Goal: Task Accomplishment & Management: Use online tool/utility

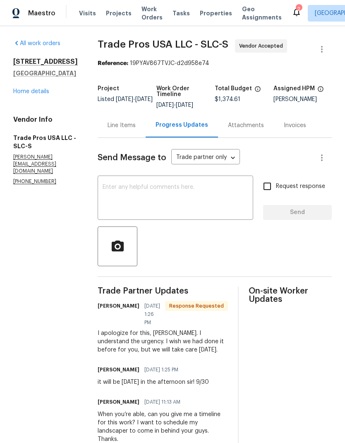
click at [191, 198] on textarea at bounding box center [176, 198] width 146 height 29
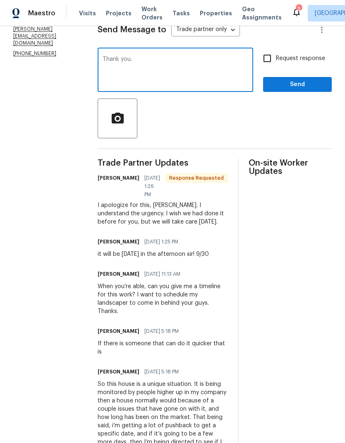
scroll to position [139, 0]
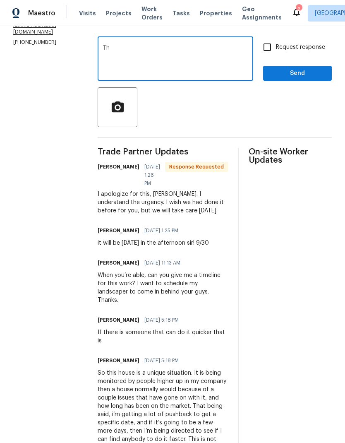
type textarea "T"
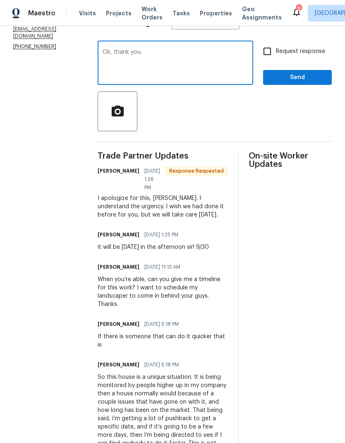
scroll to position [133, 0]
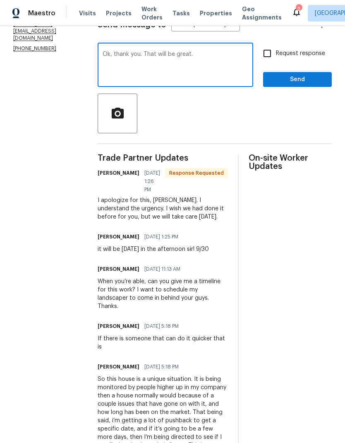
type textarea "Ok, thank you. That will be great."
click at [307, 79] on span "Send" at bounding box center [297, 80] width 55 height 10
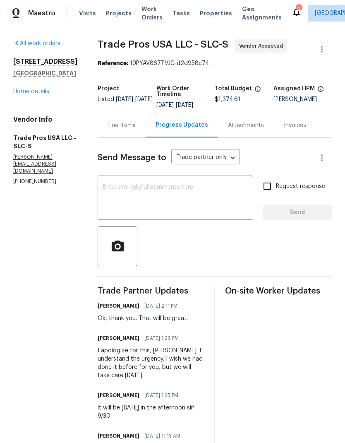
click at [292, 13] on icon at bounding box center [297, 12] width 10 height 10
click at [43, 94] on link "Home details" at bounding box center [31, 92] width 36 height 6
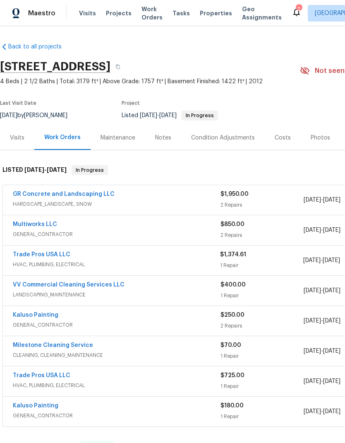
scroll to position [0, -1]
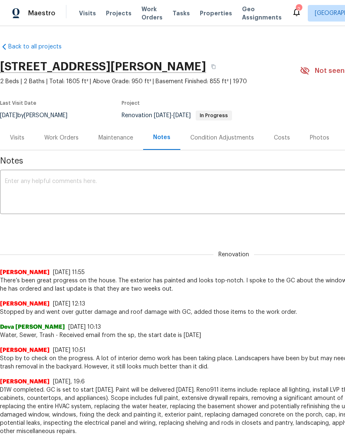
click at [62, 142] on div "Work Orders" at bounding box center [61, 137] width 54 height 24
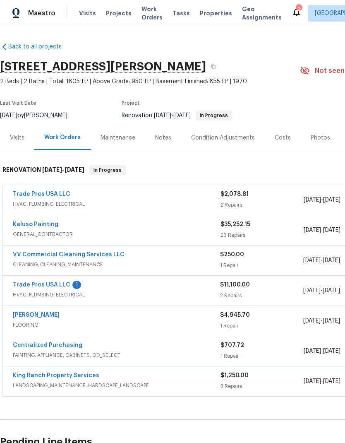
click at [48, 286] on link "Trade Pros USA LLC" at bounding box center [42, 285] width 58 height 6
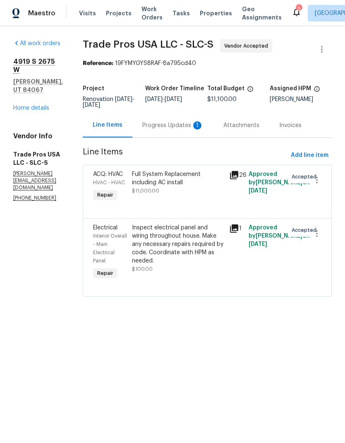
click at [179, 127] on div "Progress Updates 1" at bounding box center [172, 125] width 61 height 8
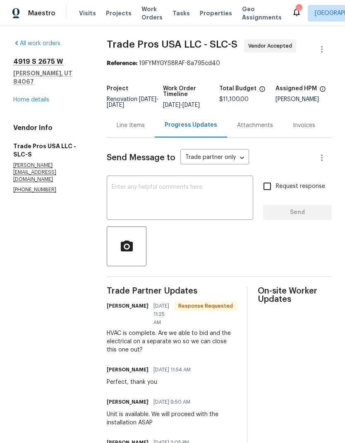
click at [134, 130] on div "Line Items" at bounding box center [131, 125] width 28 height 8
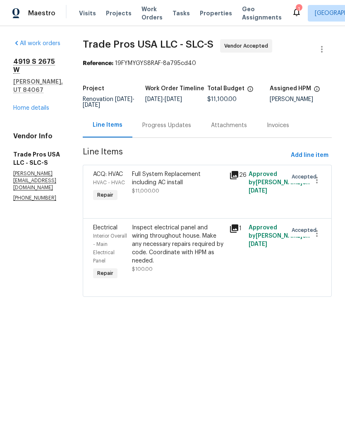
click at [188, 130] on div "Progress Updates" at bounding box center [167, 125] width 69 height 24
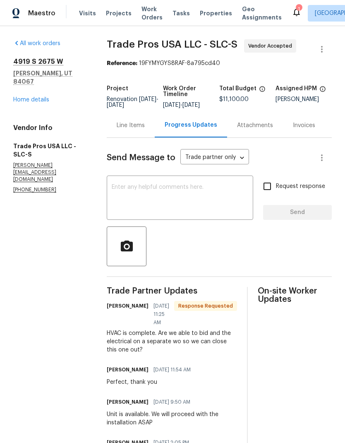
click at [205, 199] on textarea at bounding box center [180, 198] width 137 height 29
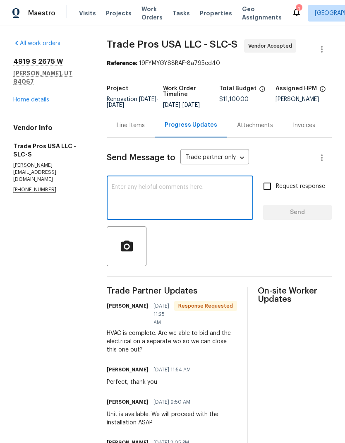
click at [189, 203] on textarea at bounding box center [180, 198] width 137 height 29
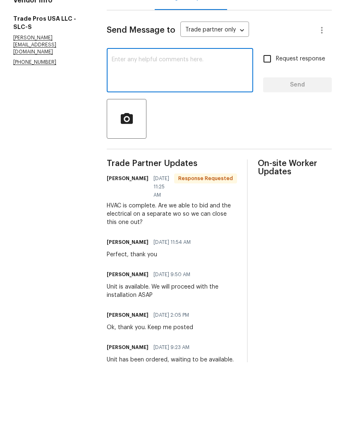
scroll to position [46, 0]
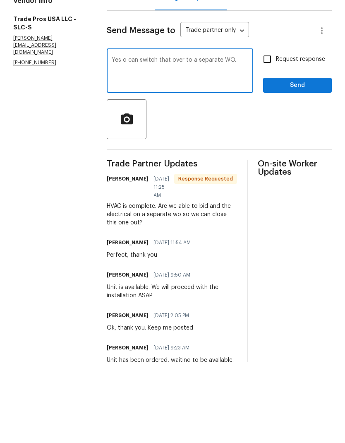
click at [129, 138] on textarea "Yes o can switch that over to a separate WO." at bounding box center [180, 152] width 137 height 29
type textarea "Yes I can switch that over to a separate WO."
click at [311, 159] on button "Send" at bounding box center [297, 166] width 69 height 15
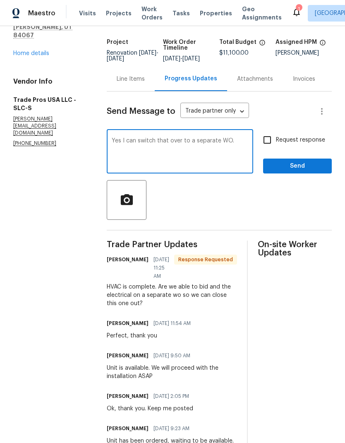
scroll to position [0, 0]
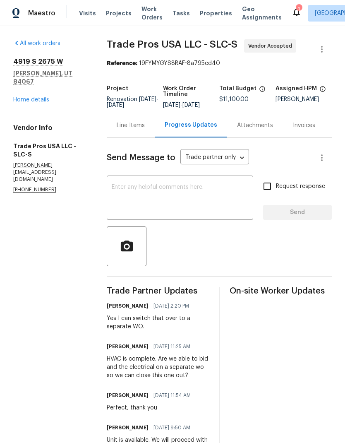
click at [292, 15] on icon at bounding box center [297, 12] width 10 height 10
click at [34, 97] on link "Home details" at bounding box center [31, 100] width 36 height 6
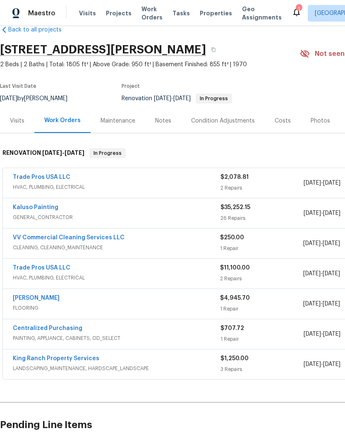
scroll to position [17, 0]
click at [58, 180] on link "Trade Pros USA LLC" at bounding box center [42, 177] width 58 height 6
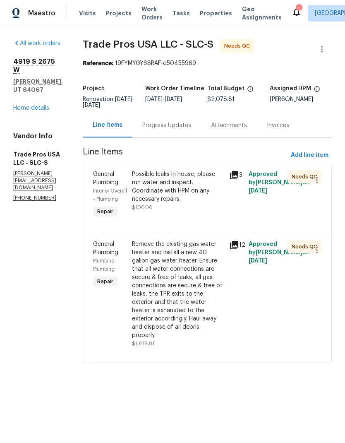
click at [193, 189] on div "Possible leaks in house, please run water and inspect. Coordinate with HPM on a…" at bounding box center [178, 186] width 92 height 33
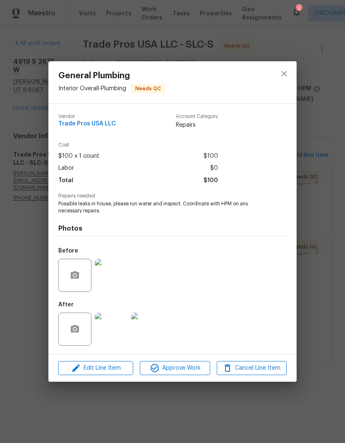
click at [111, 328] on img at bounding box center [111, 329] width 33 height 33
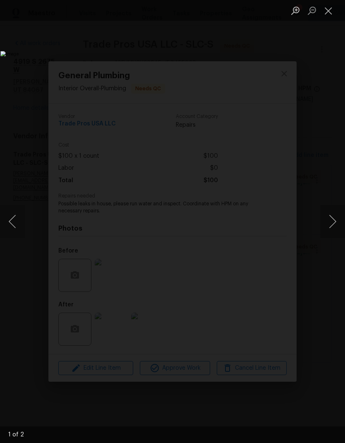
click at [328, 224] on button "Next image" at bounding box center [333, 221] width 25 height 33
click at [328, 223] on button "Next image" at bounding box center [333, 221] width 25 height 33
click at [329, 9] on button "Close lightbox" at bounding box center [329, 10] width 17 height 14
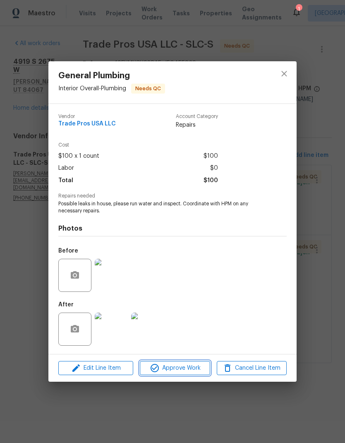
click at [190, 374] on button "Approve Work" at bounding box center [175, 368] width 70 height 14
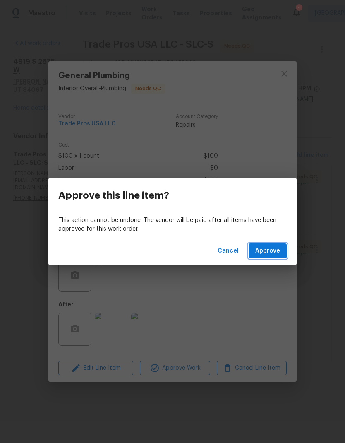
click at [277, 247] on span "Approve" at bounding box center [268, 251] width 25 height 10
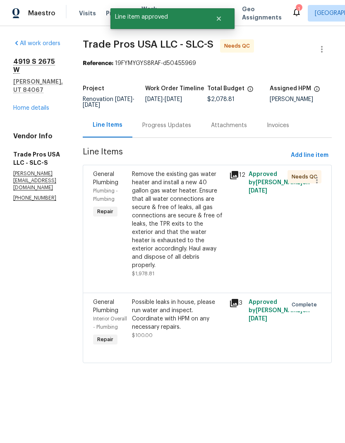
click at [192, 215] on div "Remove the existing gas water heater and install a new 40 gallon gas water heat…" at bounding box center [178, 219] width 92 height 99
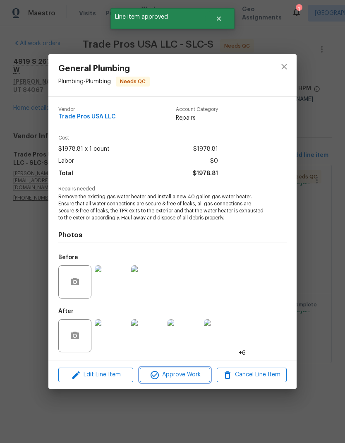
click at [193, 375] on span "Approve Work" at bounding box center [174, 375] width 65 height 10
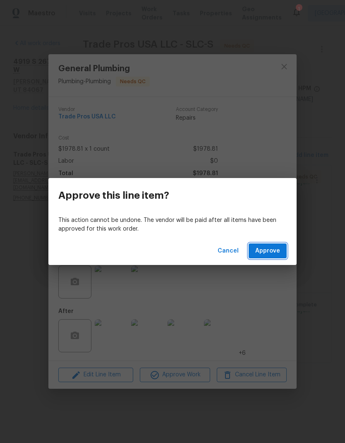
click at [275, 255] on span "Approve" at bounding box center [268, 251] width 25 height 10
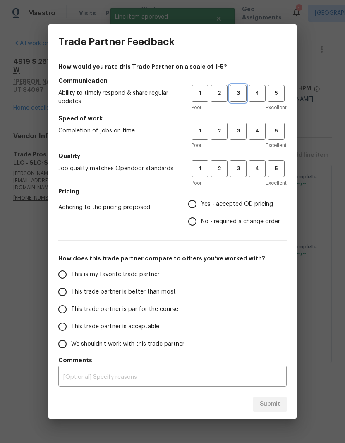
click at [242, 93] on span "3" at bounding box center [238, 94] width 15 height 10
click at [237, 139] on button "3" at bounding box center [238, 131] width 17 height 17
click at [241, 171] on span "3" at bounding box center [238, 169] width 15 height 10
click at [193, 203] on input "Yes - accepted OD pricing" at bounding box center [192, 203] width 17 height 17
radio input "true"
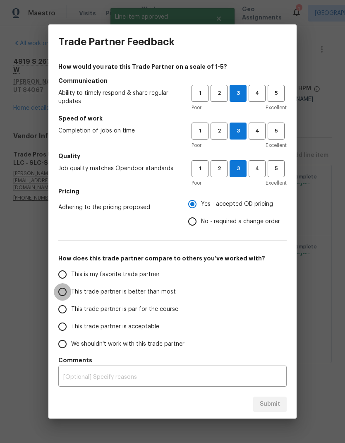
click at [68, 291] on input "This trade partner is better than most" at bounding box center [62, 291] width 17 height 17
click at [277, 411] on button "Submit" at bounding box center [270, 404] width 34 height 15
radio input "true"
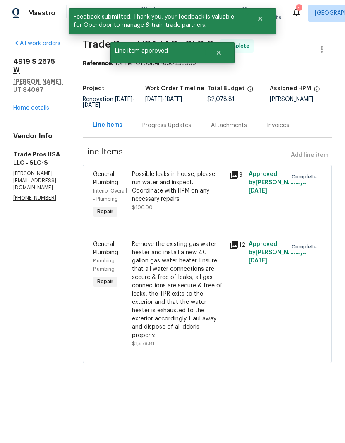
click at [42, 105] on link "Home details" at bounding box center [31, 108] width 36 height 6
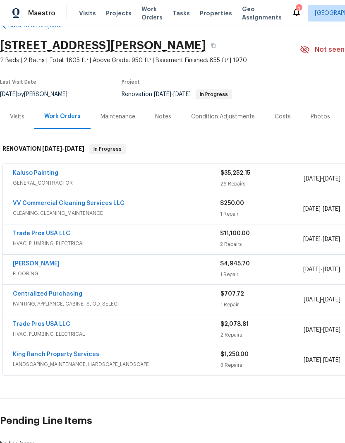
scroll to position [21, 0]
click at [51, 235] on link "Trade Pros USA LLC" at bounding box center [42, 234] width 58 height 6
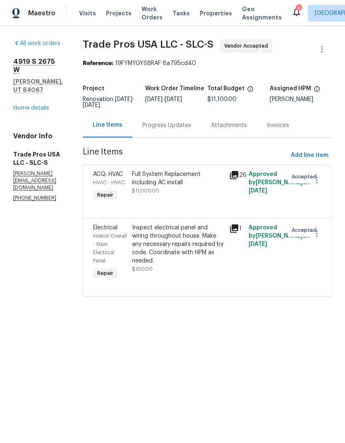
click at [179, 248] on div "Inspect electrical panel and wiring throughout house. Make any necessary repair…" at bounding box center [178, 244] width 92 height 41
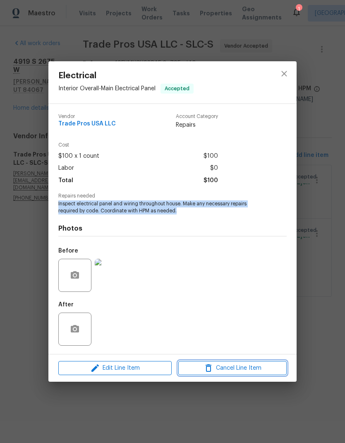
click at [262, 370] on span "Cancel Line Item" at bounding box center [233, 368] width 104 height 10
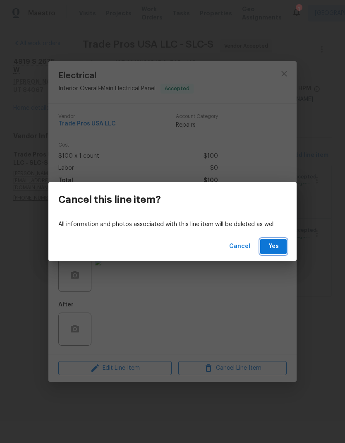
click at [277, 248] on span "Yes" at bounding box center [273, 246] width 13 height 10
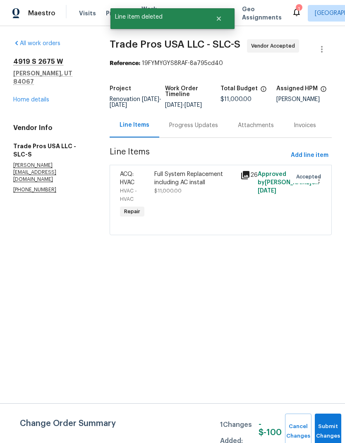
click at [40, 97] on link "Home details" at bounding box center [31, 100] width 36 height 6
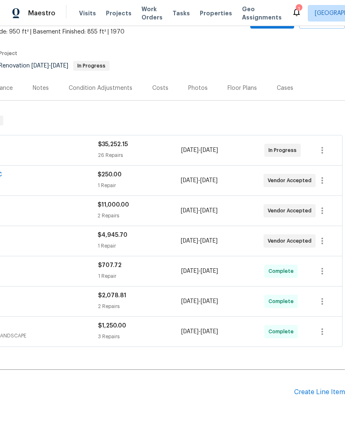
scroll to position [49, 123]
click at [317, 393] on div "Create Line Item" at bounding box center [319, 393] width 51 height 8
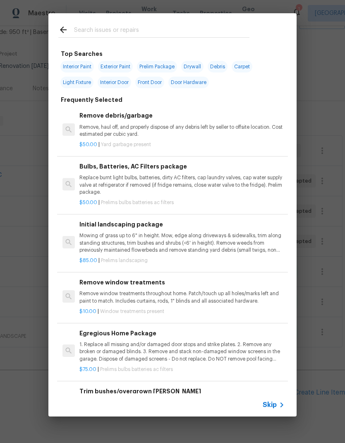
click at [139, 31] on input "text" at bounding box center [162, 31] width 176 height 12
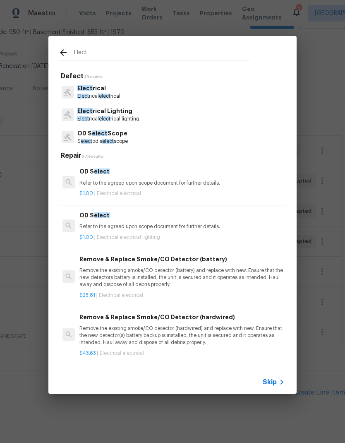
type input "Elect"
click at [127, 82] on div "Elect rical Elect rical elect rical" at bounding box center [172, 92] width 229 height 22
click at [119, 94] on p "Elect rical elect rical" at bounding box center [98, 96] width 43 height 7
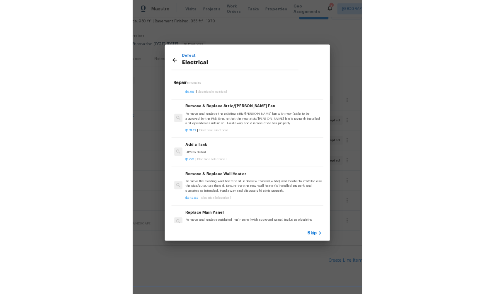
scroll to position [614, 0]
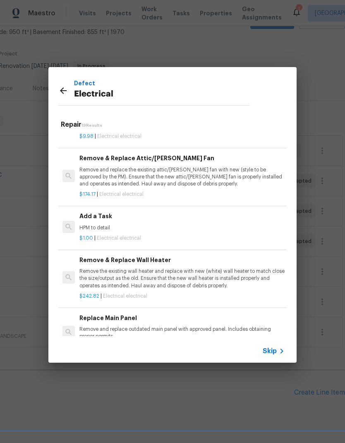
click at [108, 215] on h6 "Add a Task" at bounding box center [182, 216] width 205 height 9
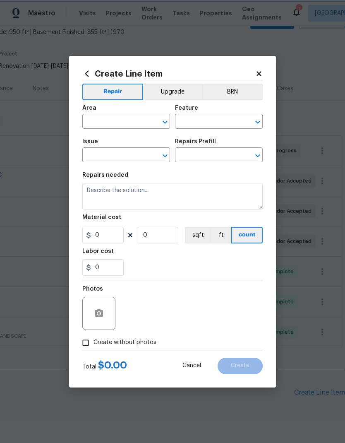
type input "Electrical"
type input "Add a Task $1.00"
type textarea "HPM to detail"
type input "1"
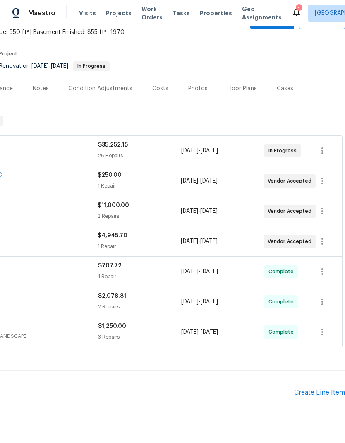
scroll to position [49, 123]
click at [321, 391] on div "Create Line Item" at bounding box center [319, 393] width 51 height 8
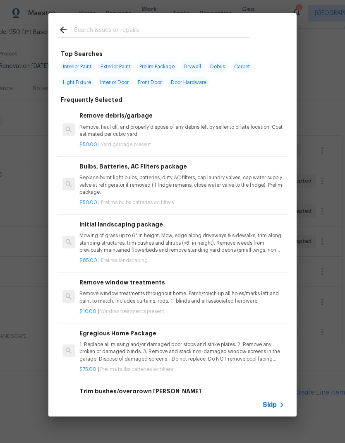
click at [179, 32] on input "text" at bounding box center [162, 31] width 176 height 12
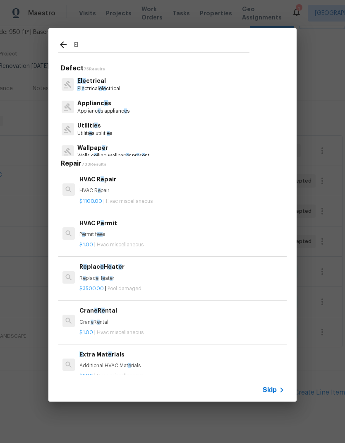
type input "Ele"
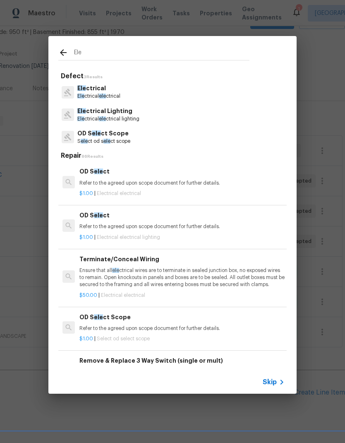
click at [118, 90] on p "Ele ctrical" at bounding box center [98, 88] width 43 height 9
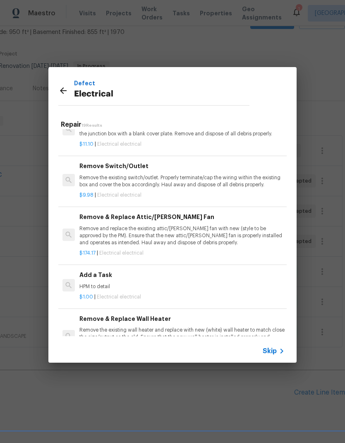
scroll to position [443, 0]
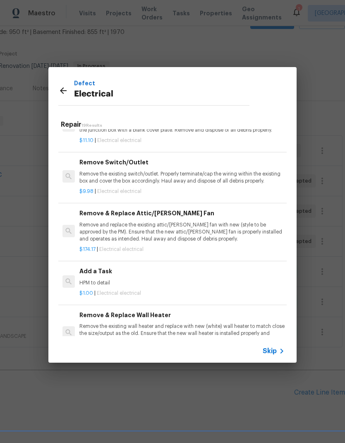
click at [116, 280] on p "HPM to detail" at bounding box center [182, 283] width 205 height 7
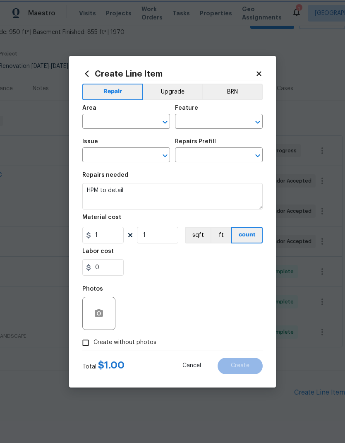
type input "Electrical"
type input "Add a Task $1.00"
click at [129, 119] on input "text" at bounding box center [114, 122] width 65 height 13
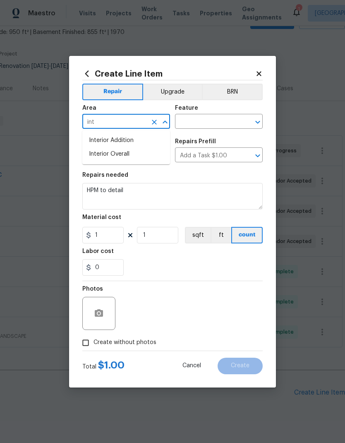
click at [143, 157] on li "Interior Overall" at bounding box center [126, 154] width 88 height 14
type input "Interior Overall"
click at [218, 118] on input "text" at bounding box center [207, 122] width 65 height 13
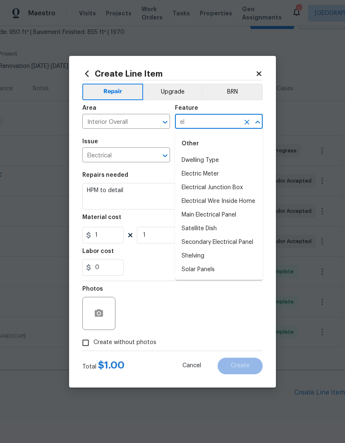
type input "ele"
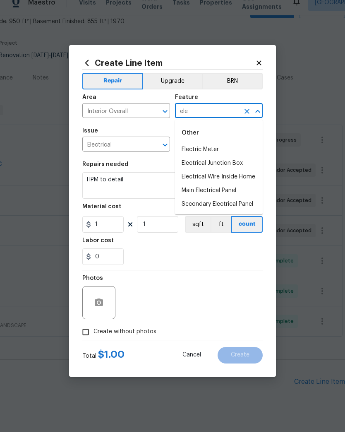
click at [246, 118] on icon "Clear" at bounding box center [247, 122] width 8 height 8
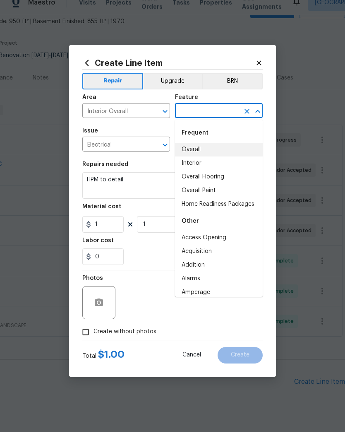
click at [207, 154] on li "Overall" at bounding box center [219, 161] width 88 height 14
type input "Overall"
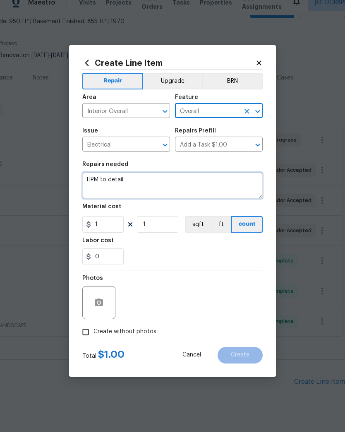
click at [109, 183] on textarea "HPM to detail" at bounding box center [172, 196] width 181 height 27
click at [106, 183] on textarea "HPM to detail" at bounding box center [172, 196] width 181 height 27
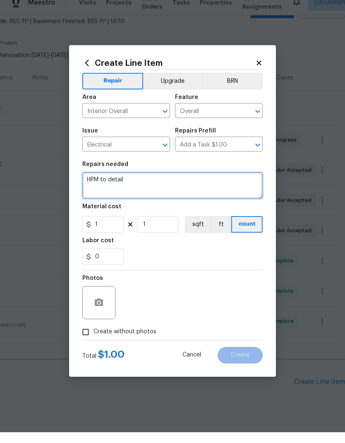
click at [106, 183] on textarea "HPM to detail" at bounding box center [172, 196] width 181 height 27
click at [95, 183] on textarea "HPM to detail" at bounding box center [172, 196] width 181 height 27
click at [118, 183] on textarea at bounding box center [172, 196] width 181 height 27
click at [119, 183] on textarea at bounding box center [172, 196] width 181 height 27
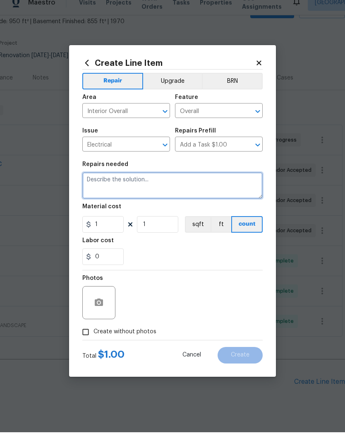
paste textarea "Inspect electrical panel and wiring throughout house. Make any necessary repair…"
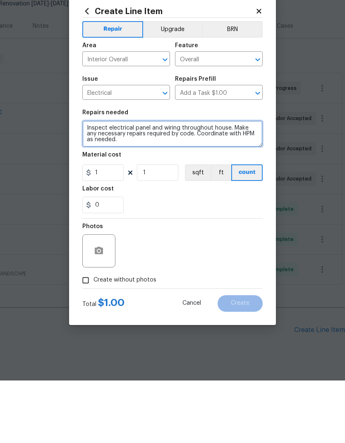
type textarea "Inspect electrical panel and wiring throughout house. Make any necessary repair…"
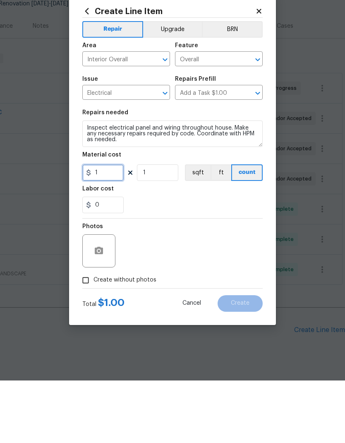
click at [109, 227] on input "1" at bounding box center [102, 235] width 41 height 17
type input "100"
click at [242, 281] on div "Photos" at bounding box center [172, 308] width 181 height 54
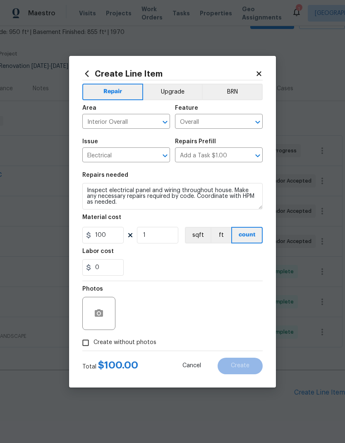
click at [88, 346] on input "Create without photos" at bounding box center [86, 343] width 16 height 16
checkbox input "true"
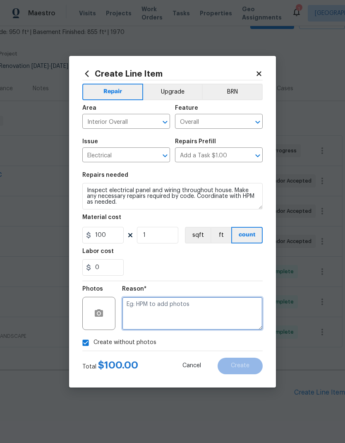
click at [213, 318] on textarea at bounding box center [192, 313] width 141 height 33
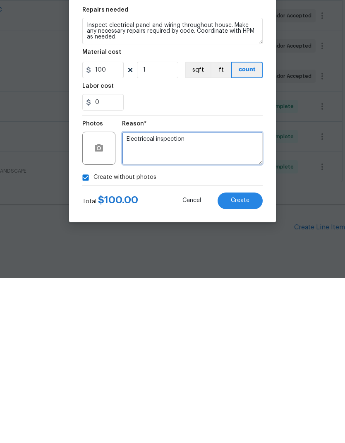
click at [141, 297] on textarea "Electriccal inspection" at bounding box center [192, 313] width 141 height 33
type textarea "Electrical inspection"
click at [249, 363] on span "Create" at bounding box center [240, 366] width 19 height 6
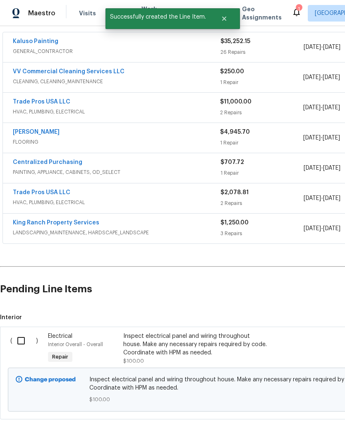
scroll to position [152, 0]
click at [22, 333] on input "checkbox" at bounding box center [24, 341] width 24 height 17
checkbox input "true"
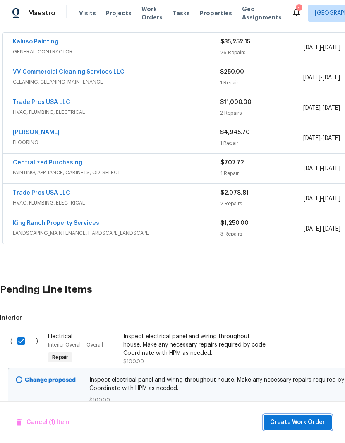
click at [307, 425] on span "Create Work Order" at bounding box center [297, 422] width 55 height 10
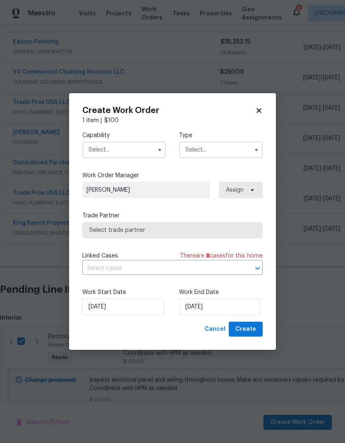
click at [124, 149] on input "text" at bounding box center [124, 150] width 84 height 17
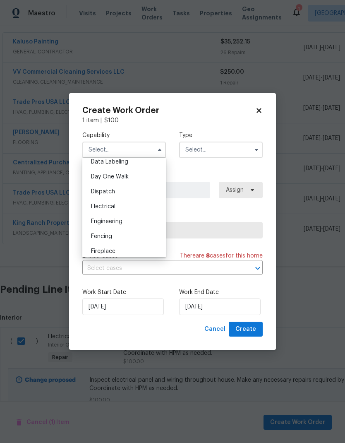
scroll to position [221, 0]
click at [123, 205] on div "Electrical" at bounding box center [124, 208] width 80 height 15
type input "Electrical"
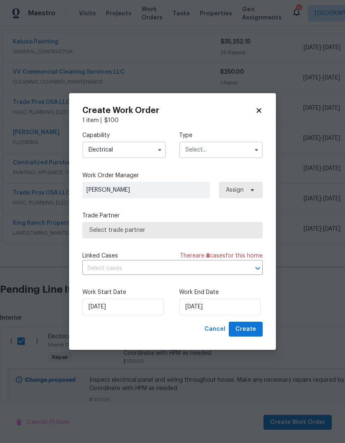
click at [233, 151] on input "text" at bounding box center [221, 150] width 84 height 17
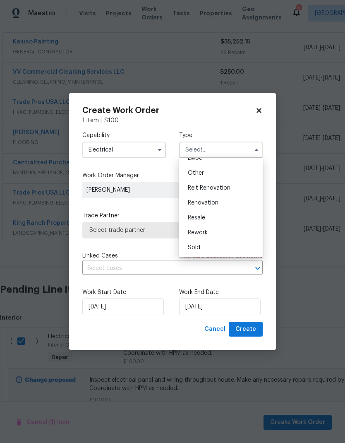
scroll to position [99, 0]
click at [218, 205] on span "Renovation" at bounding box center [203, 203] width 31 height 6
type input "Renovation"
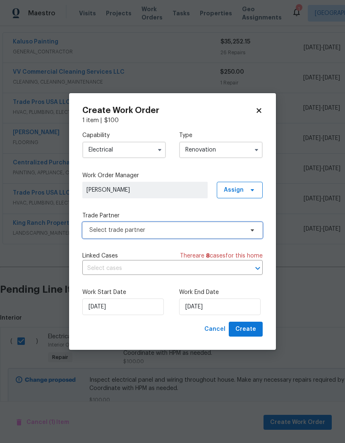
click at [212, 226] on span "Select trade partner" at bounding box center [166, 230] width 154 height 8
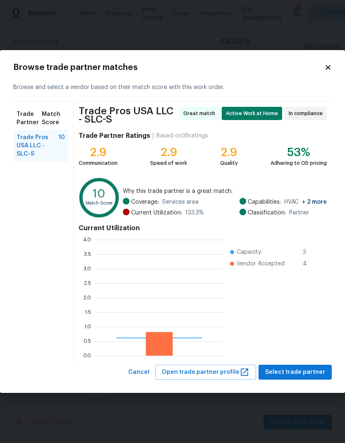
scroll to position [116, 128]
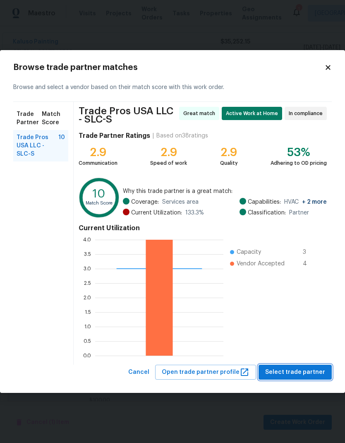
click at [314, 368] on span "Select trade partner" at bounding box center [295, 372] width 60 height 10
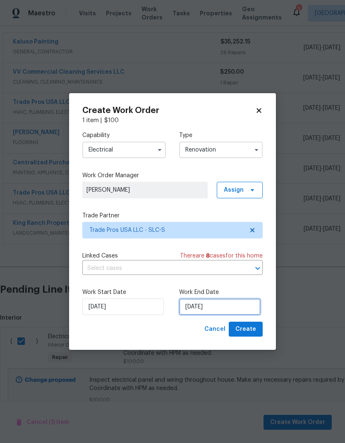
click at [243, 311] on input "[DATE]" at bounding box center [220, 307] width 82 height 17
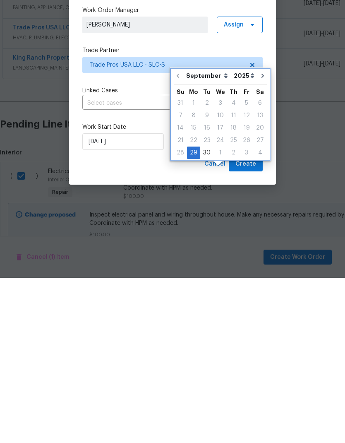
click at [261, 233] on button "Go to next month" at bounding box center [263, 241] width 12 height 17
type input "[DATE]"
select select "9"
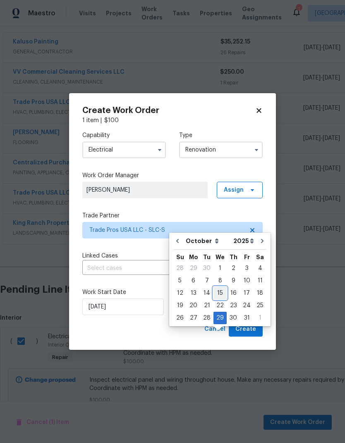
click at [222, 287] on div "15" at bounding box center [220, 293] width 13 height 12
type input "[DATE]"
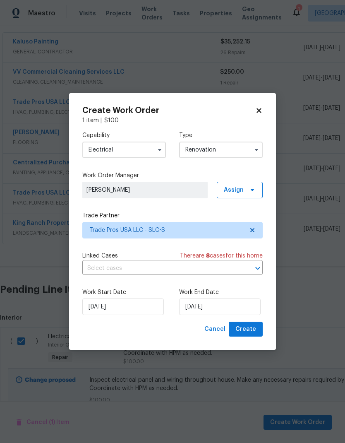
click at [251, 333] on span "Create" at bounding box center [246, 329] width 21 height 10
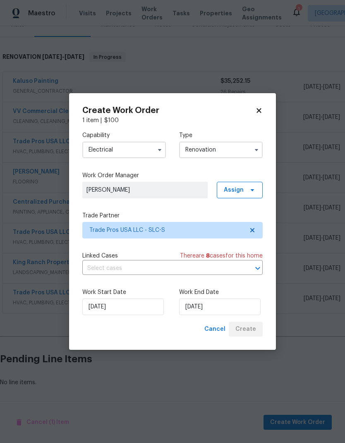
scroll to position [80, 0]
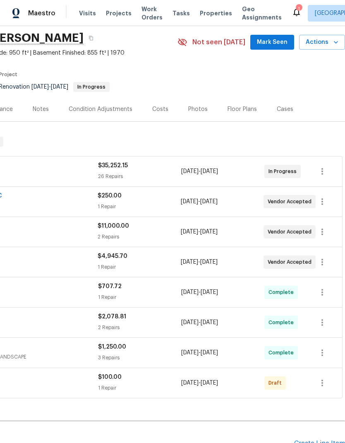
scroll to position [29, 123]
click at [325, 384] on icon "button" at bounding box center [323, 383] width 10 height 10
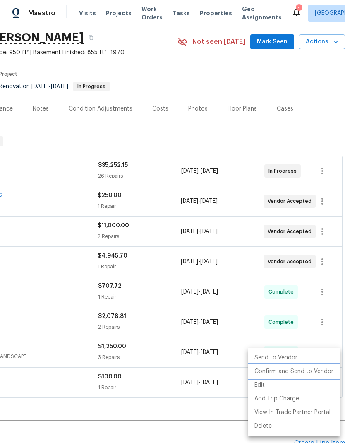
click at [308, 372] on li "Confirm and Send to Vendor" at bounding box center [294, 372] width 92 height 14
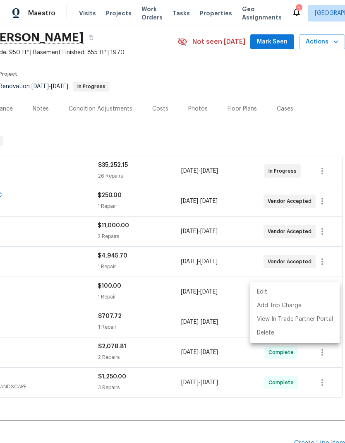
click at [317, 85] on div at bounding box center [172, 221] width 345 height 443
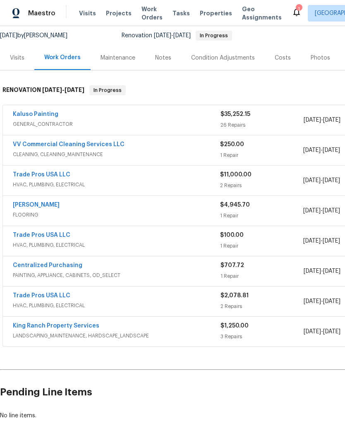
scroll to position [80, 0]
click at [51, 299] on link "Trade Pros USA LLC" at bounding box center [42, 296] width 58 height 6
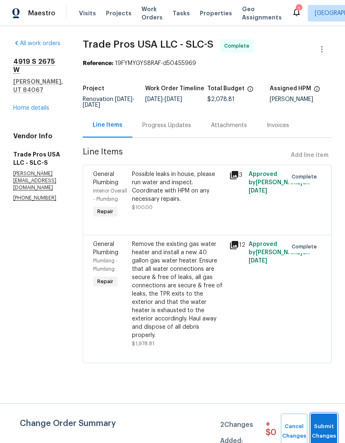
click at [328, 427] on span "Submit Changes" at bounding box center [324, 431] width 18 height 19
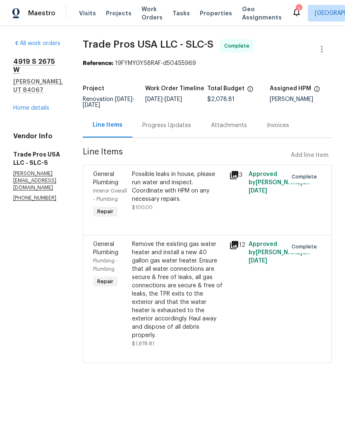
click at [41, 105] on link "Home details" at bounding box center [31, 108] width 36 height 6
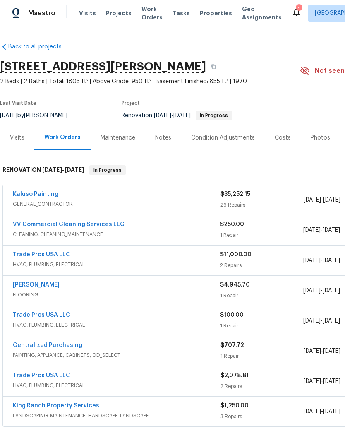
click at [44, 256] on link "Trade Pros USA LLC" at bounding box center [42, 255] width 58 height 6
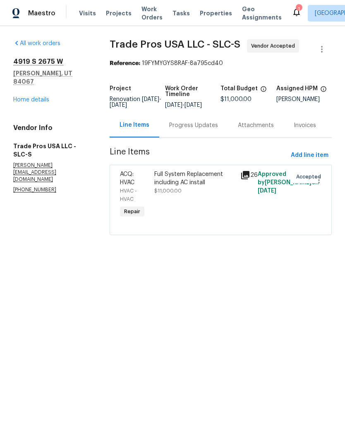
click at [193, 130] on div "Progress Updates" at bounding box center [193, 125] width 49 height 8
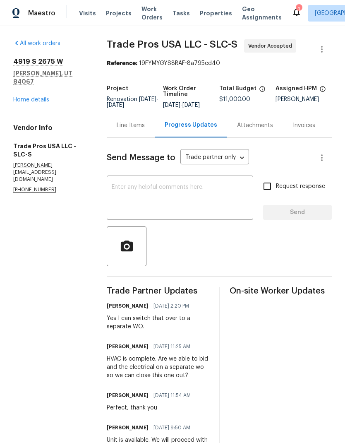
click at [184, 199] on textarea at bounding box center [180, 198] width 137 height 29
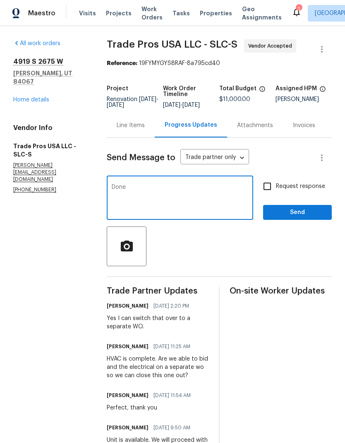
type textarea "Done"
click at [301, 218] on span "Send" at bounding box center [297, 212] width 55 height 10
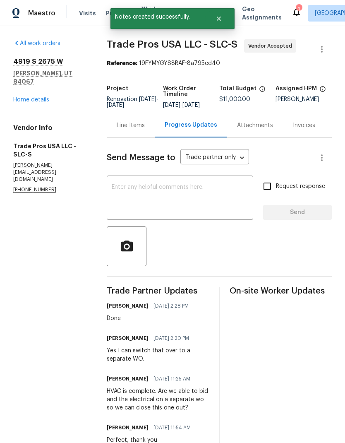
click at [38, 97] on link "Home details" at bounding box center [31, 100] width 36 height 6
